Goal: Check status: Check status

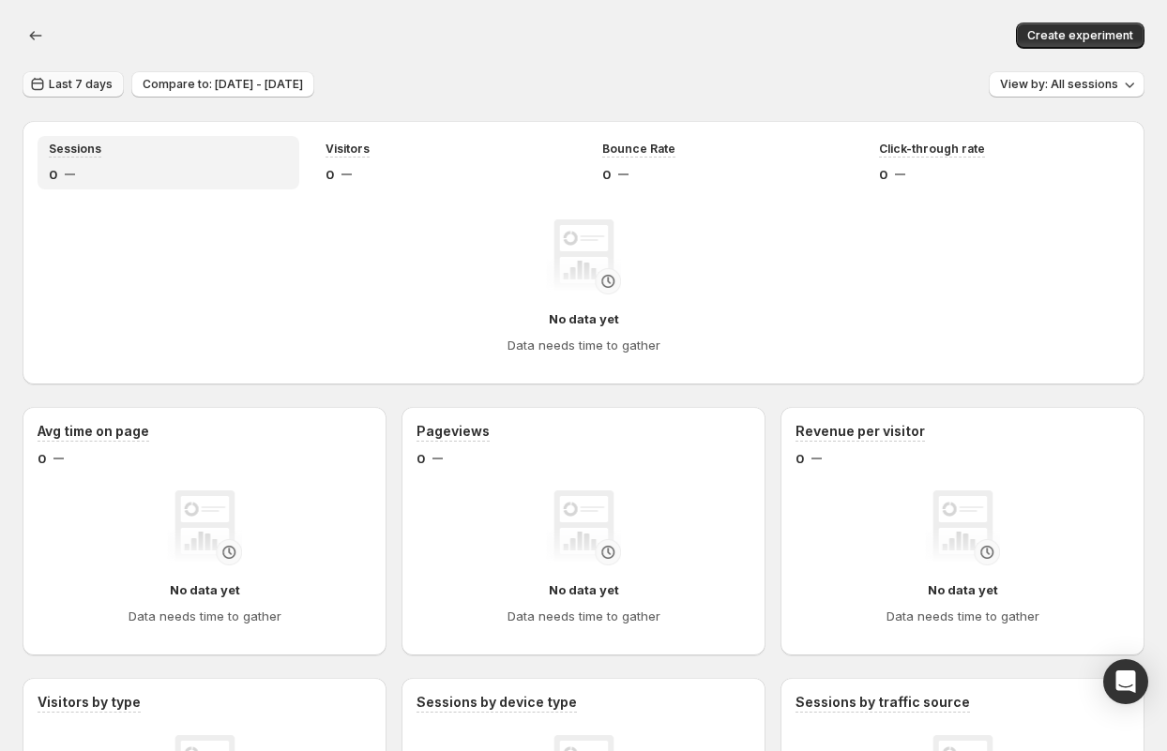
click at [90, 91] on span "Last 7 days" at bounding box center [81, 84] width 64 height 15
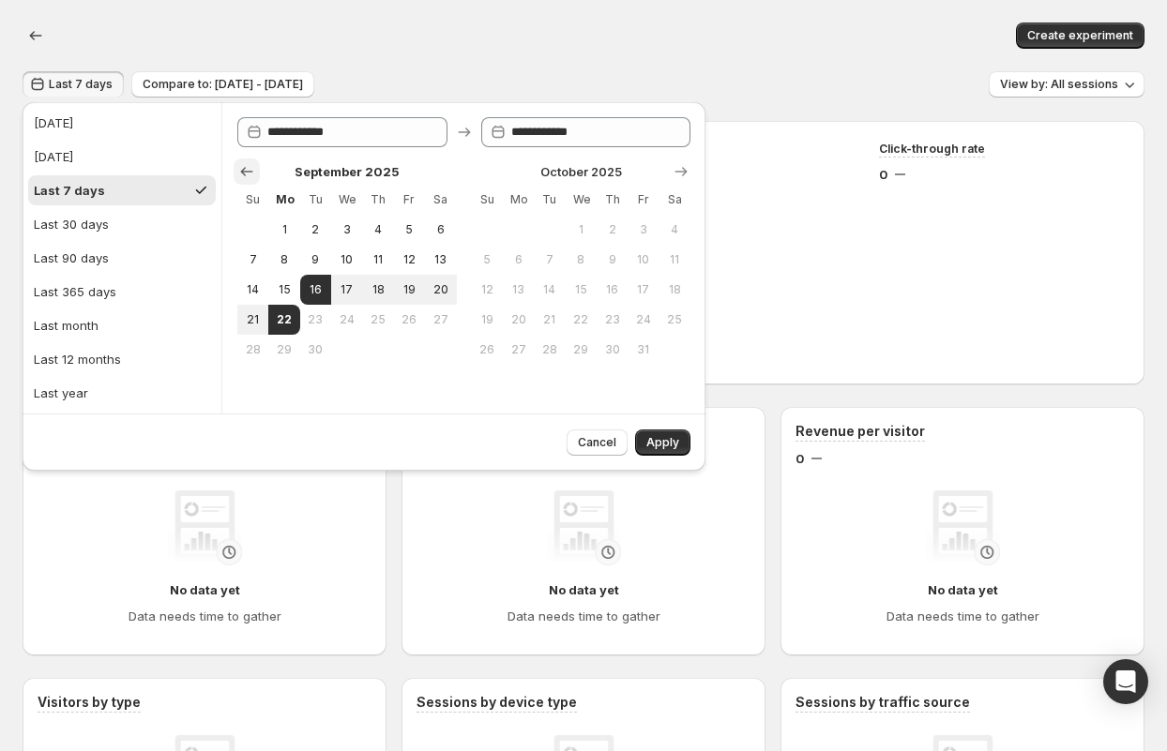
click at [248, 171] on icon "Show previous month, August 2025" at bounding box center [247, 171] width 12 height 9
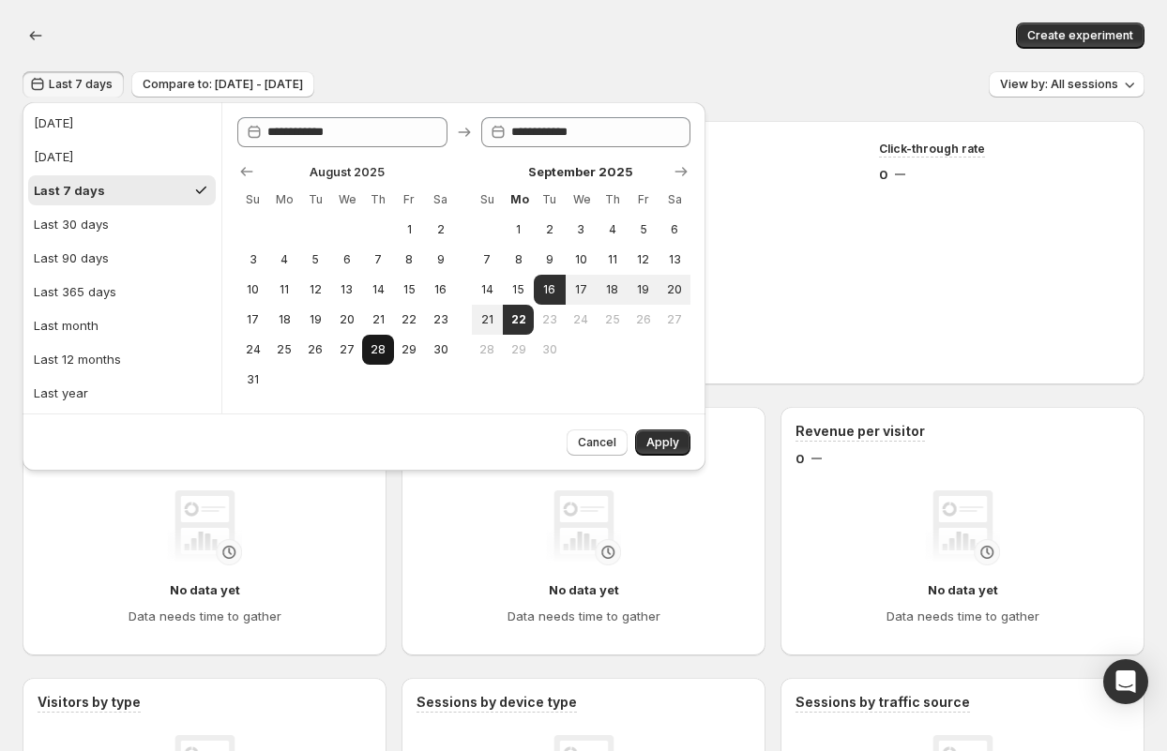
click at [375, 344] on span "28" at bounding box center [378, 349] width 16 height 15
type input "**********"
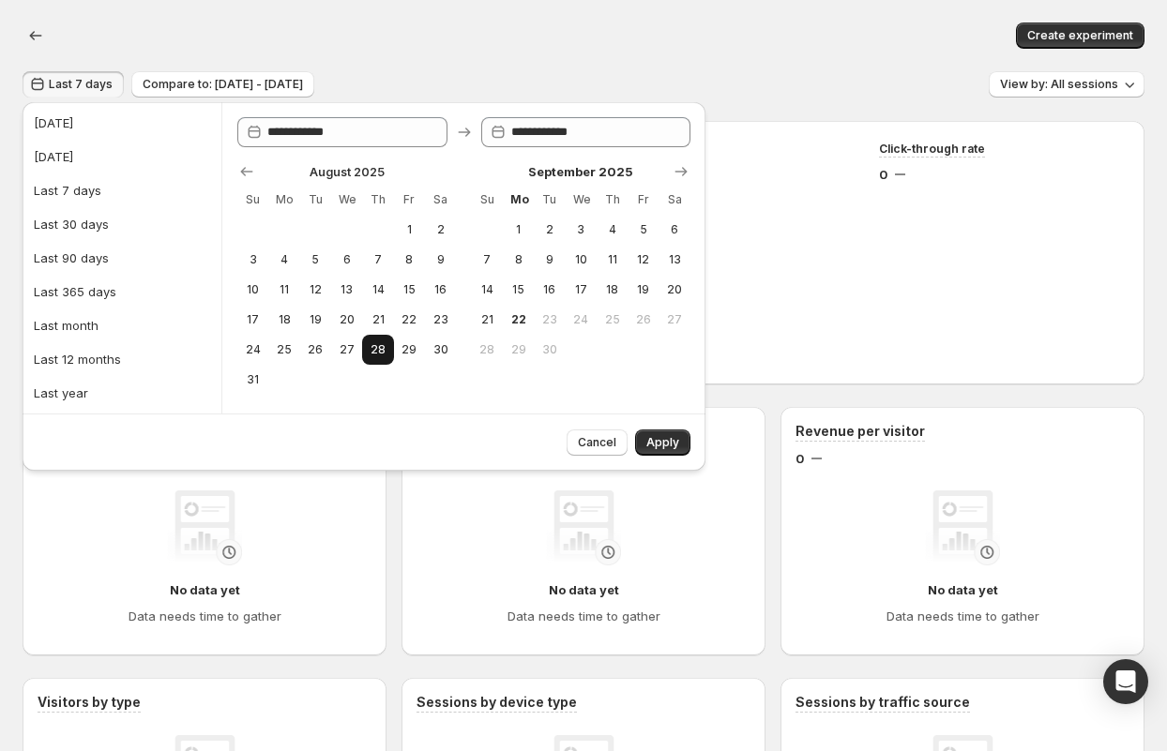
click at [376, 353] on span "28" at bounding box center [378, 349] width 16 height 15
click at [662, 439] on span "Apply" at bounding box center [662, 442] width 33 height 15
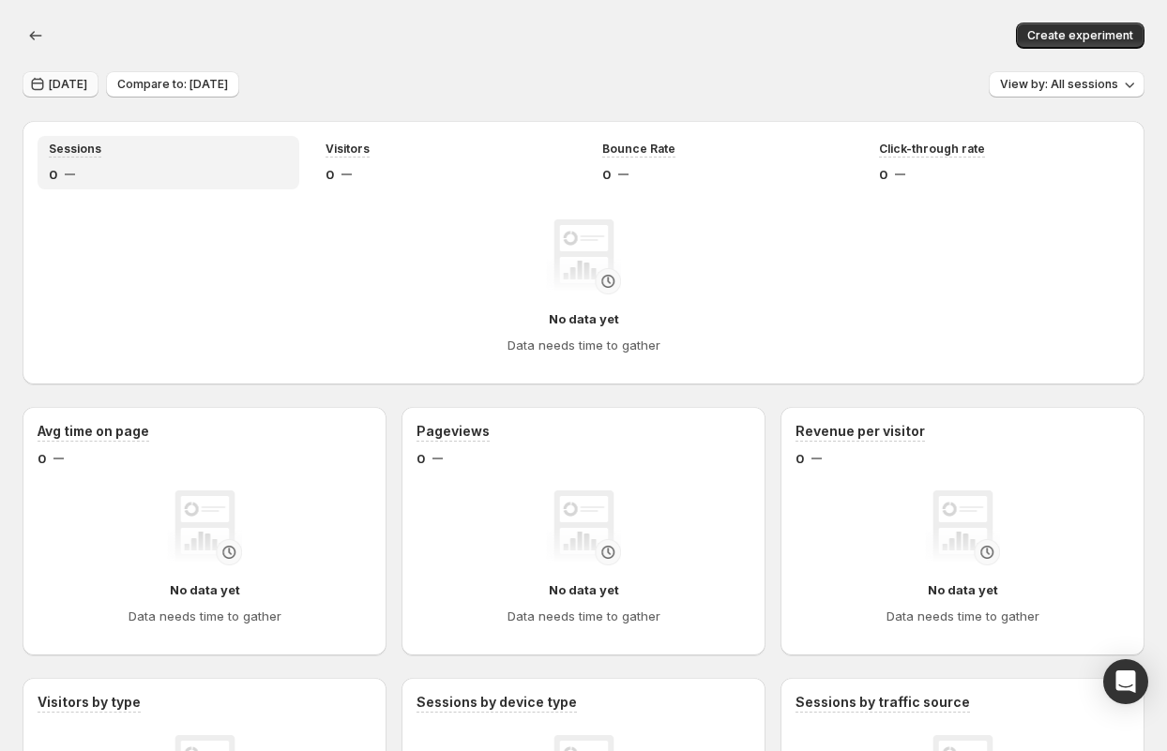
click at [73, 84] on span "[DATE]" at bounding box center [68, 84] width 38 height 15
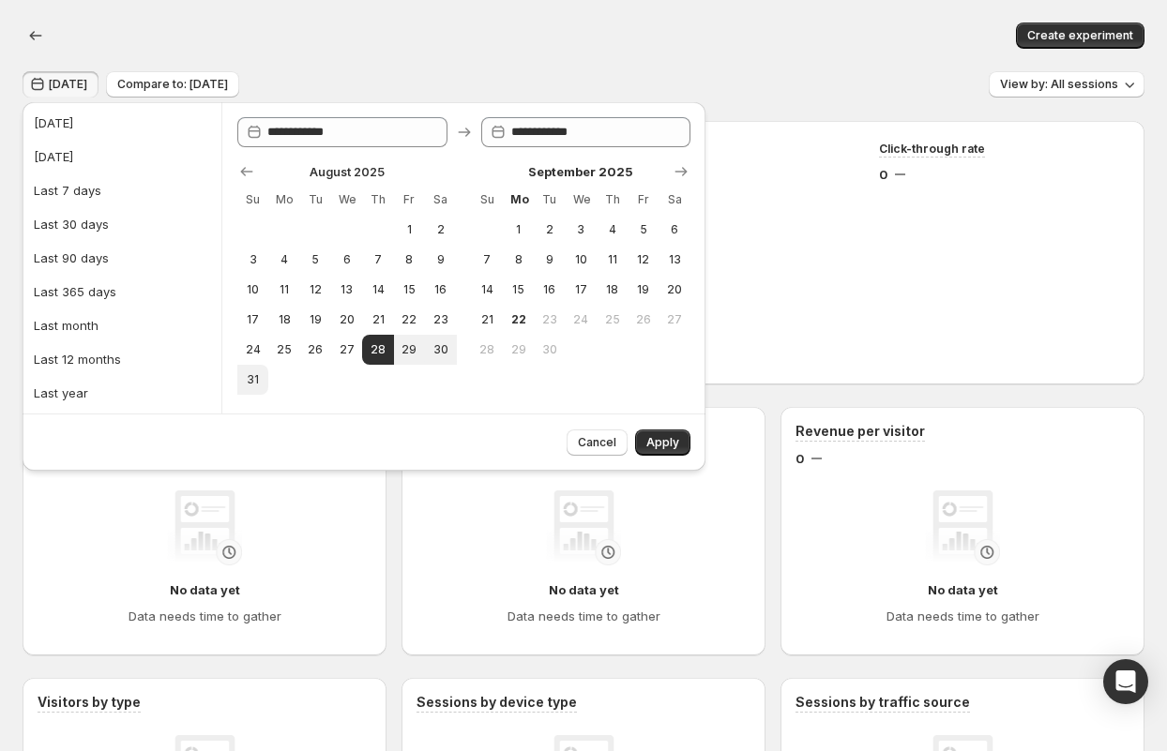
click at [429, 34] on div at bounding box center [288, 36] width 471 height 4
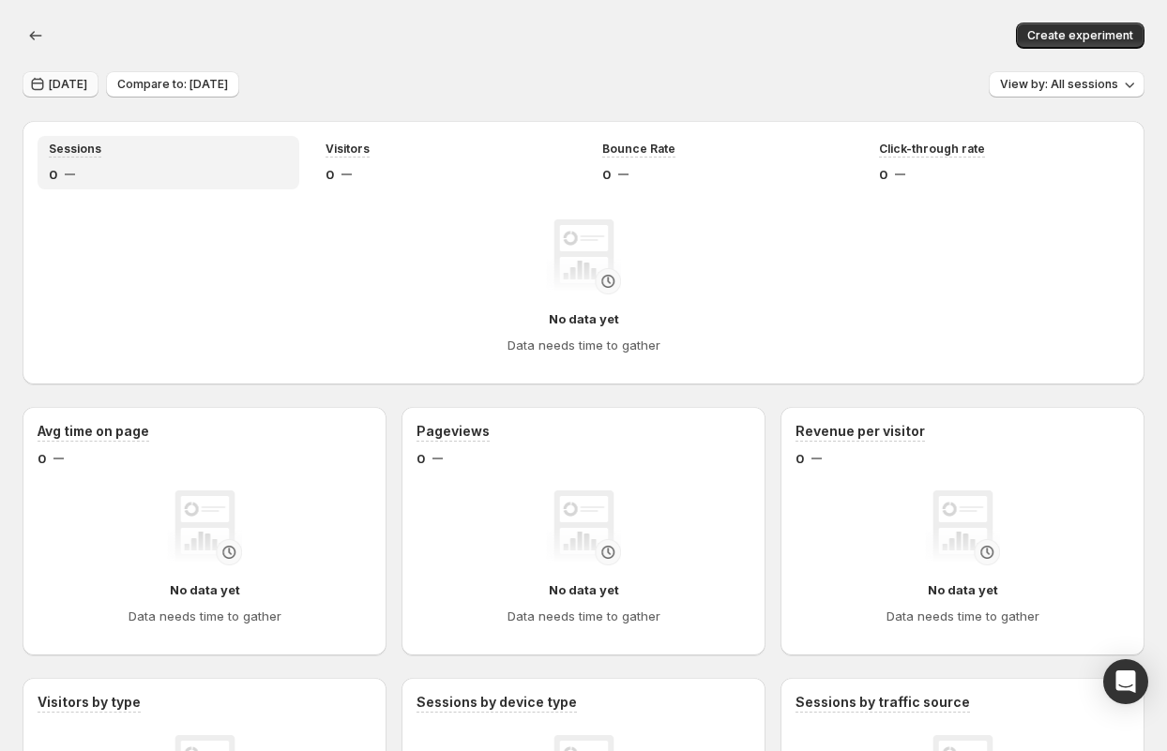
click at [86, 88] on span "[DATE]" at bounding box center [68, 84] width 38 height 15
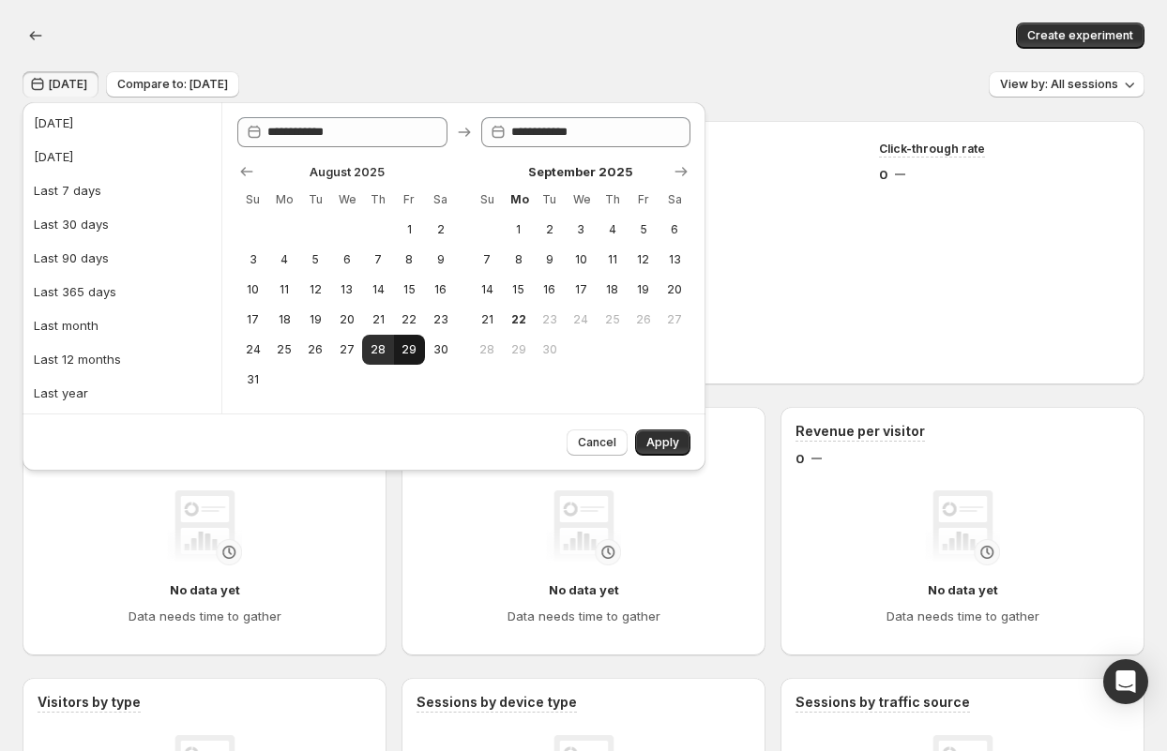
click at [399, 354] on button "29" at bounding box center [409, 350] width 31 height 30
type input "**********"
click at [665, 446] on span "Apply" at bounding box center [662, 442] width 33 height 15
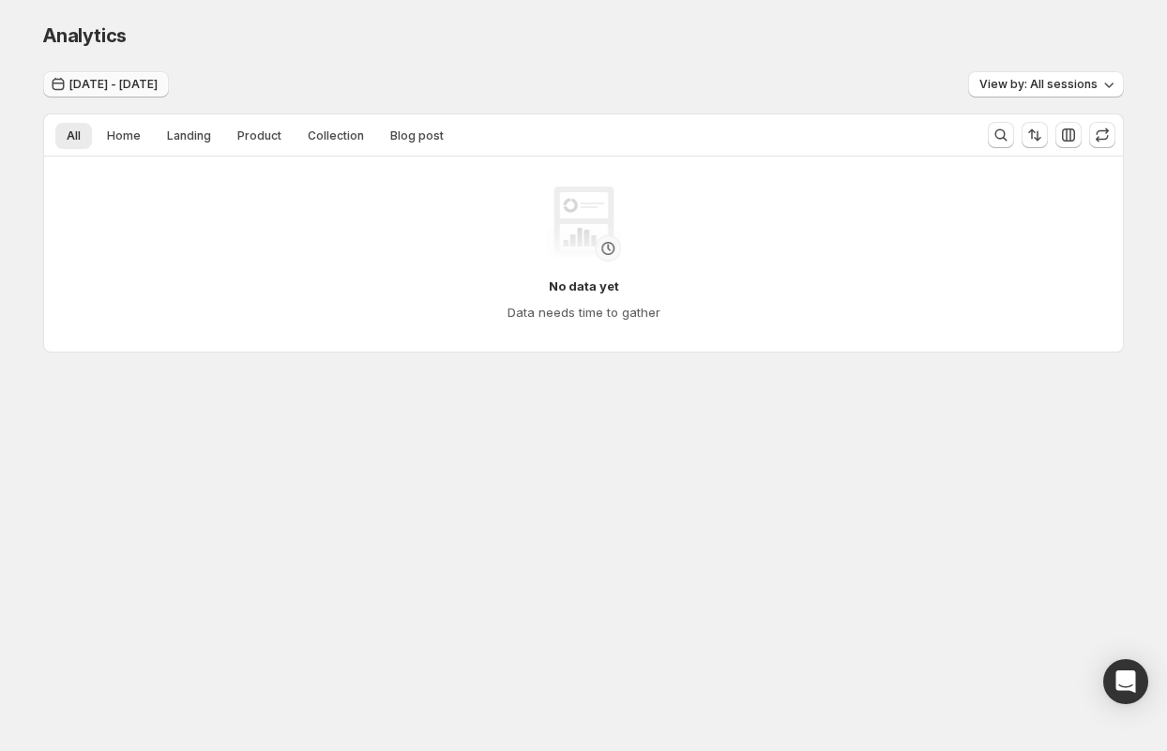
click at [89, 81] on span "[DATE] - [DATE]" at bounding box center [113, 84] width 88 height 15
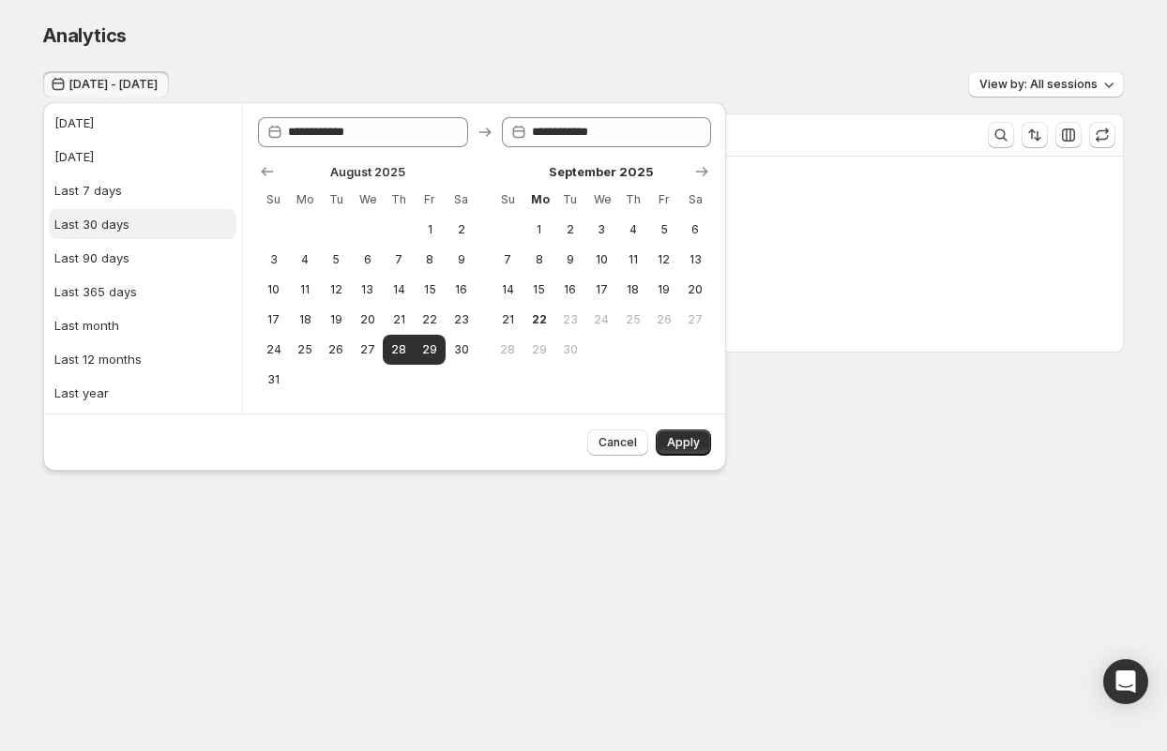
click at [102, 232] on div "Last 30 days" at bounding box center [91, 224] width 75 height 19
type input "**********"
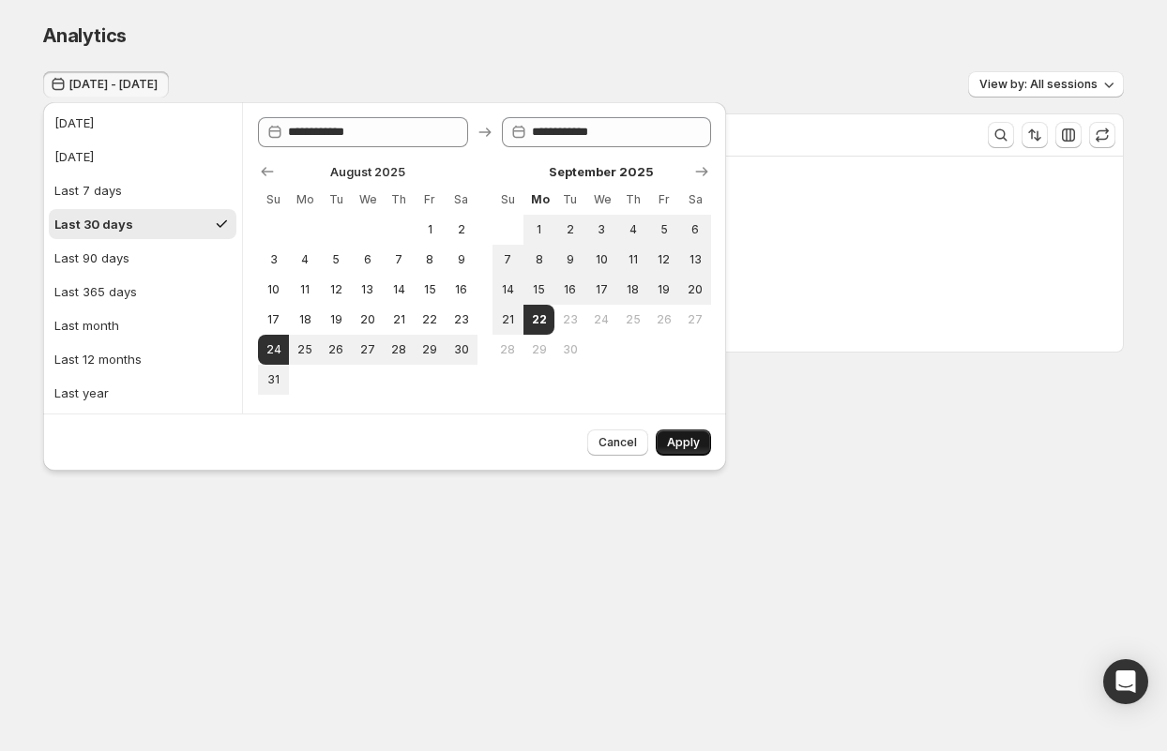
click at [700, 450] on button "Apply" at bounding box center [683, 443] width 55 height 26
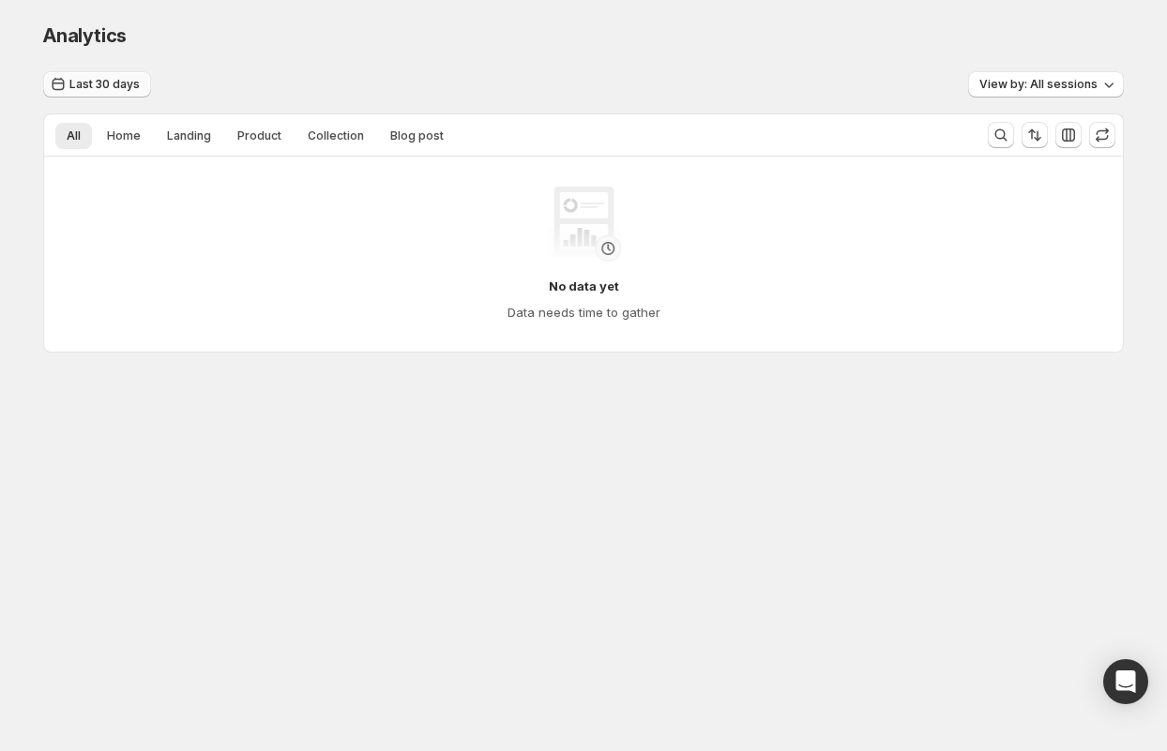
click at [86, 86] on span "Last 30 days" at bounding box center [104, 84] width 70 height 15
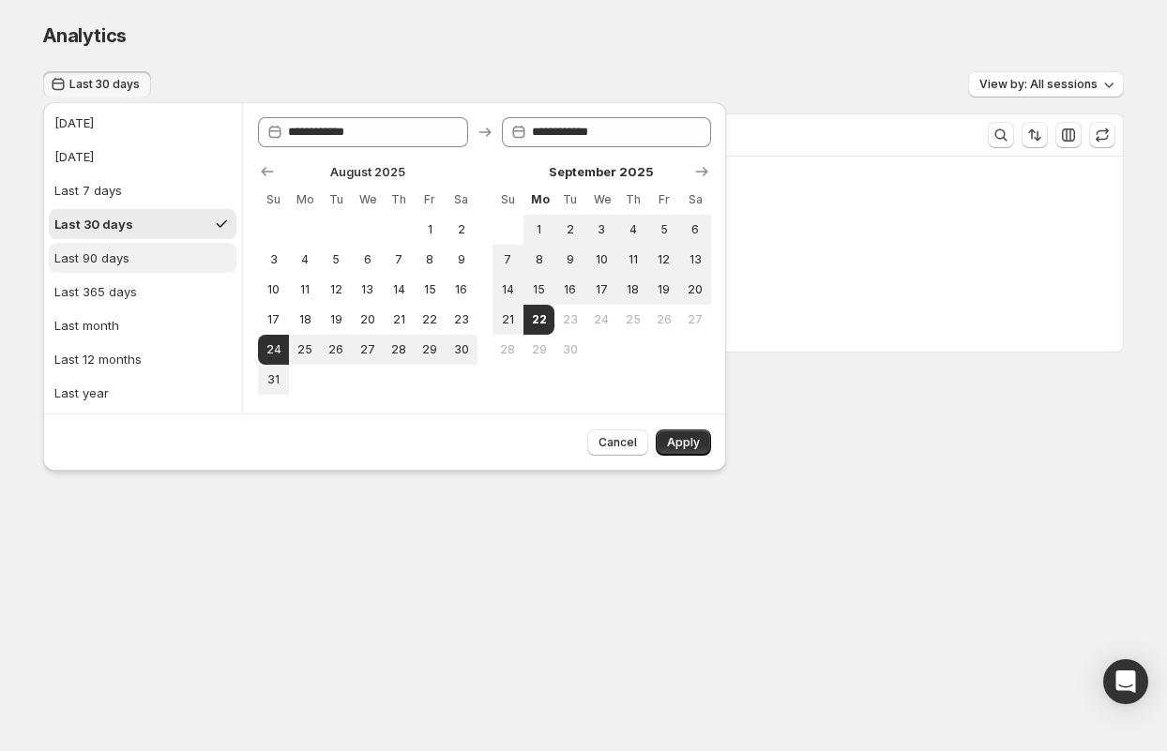
click at [91, 258] on div "Last 90 days" at bounding box center [91, 258] width 75 height 19
type input "**********"
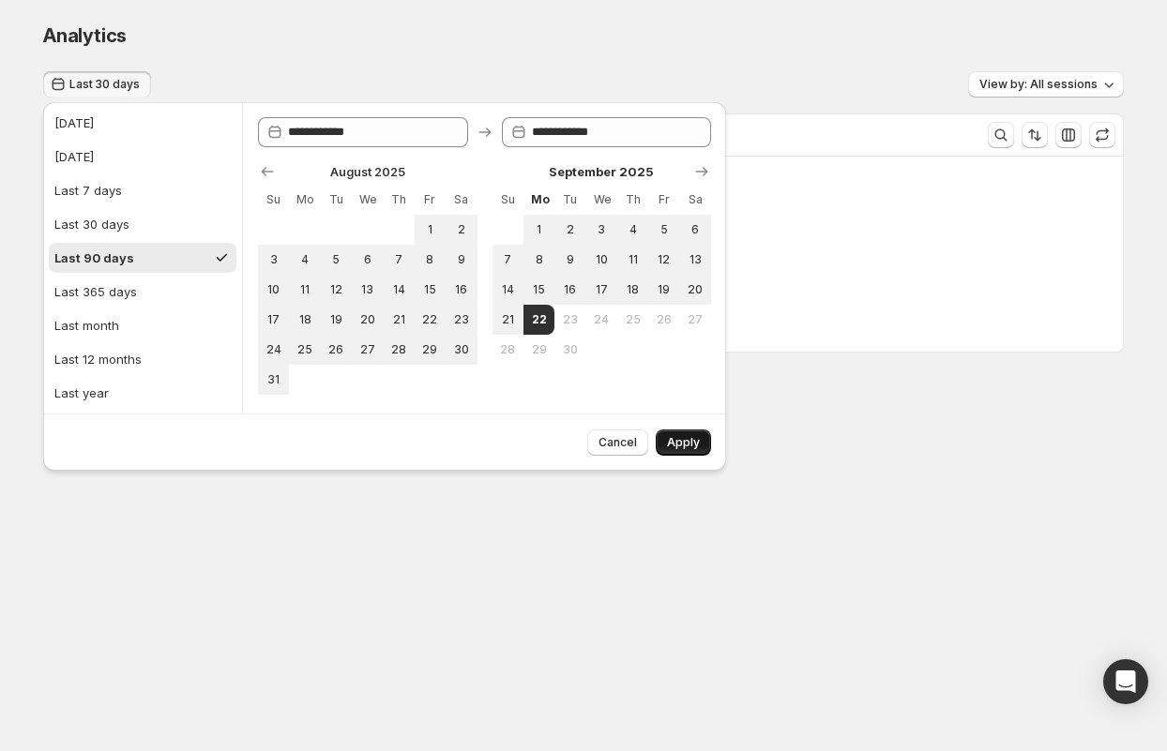
click at [693, 445] on span "Apply" at bounding box center [683, 442] width 33 height 15
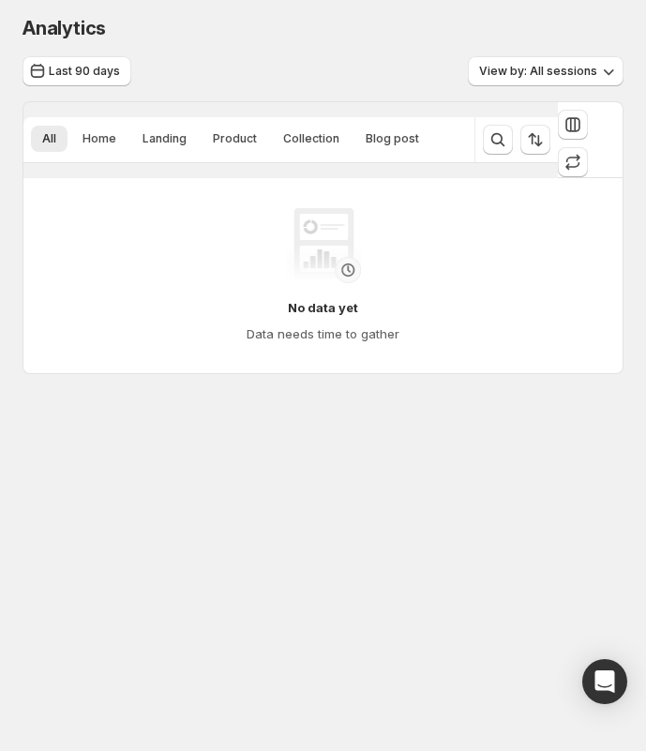
click at [340, 435] on div "Analytics. This page is ready Analytics Last 90 days View by: All sessions All …" at bounding box center [323, 238] width 646 height 476
click at [416, 539] on body "Analytics. This page is ready Analytics Last 90 days View by: All sessions All …" at bounding box center [323, 375] width 646 height 751
